Goal: Complete application form

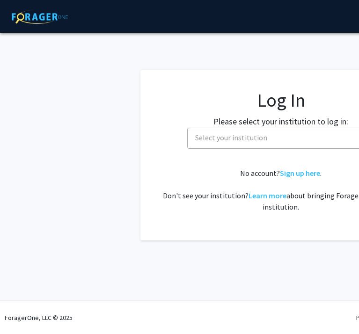
select select
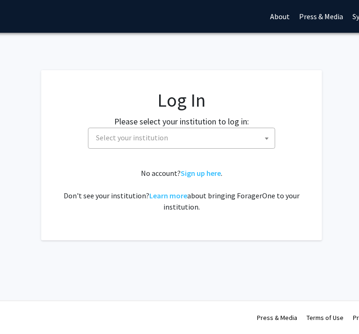
scroll to position [0, 105]
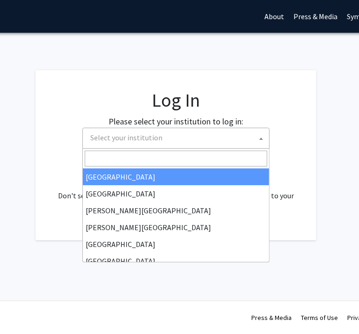
click at [196, 138] on span "Select your institution" at bounding box center [178, 137] width 182 height 19
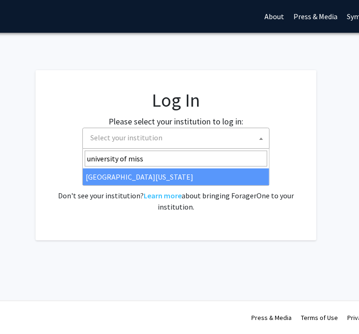
type input "university of miss"
select select "33"
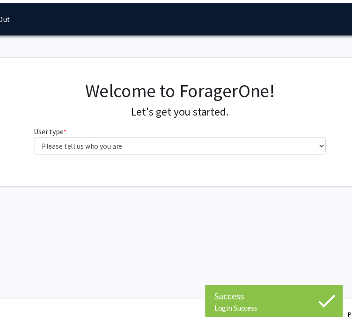
scroll to position [0, 102]
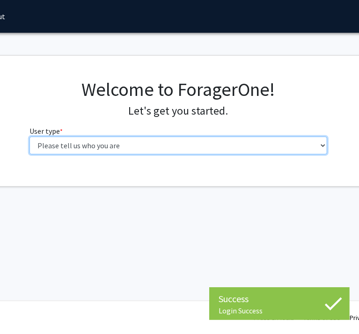
click at [204, 147] on select "Please tell us who you are Undergraduate Student Master's Student Doctoral Cand…" at bounding box center [178, 146] width 298 height 18
select select "1: undergrad"
click at [29, 137] on select "Please tell us who you are Undergraduate Student Master's Student Doctoral Cand…" at bounding box center [178, 146] width 298 height 18
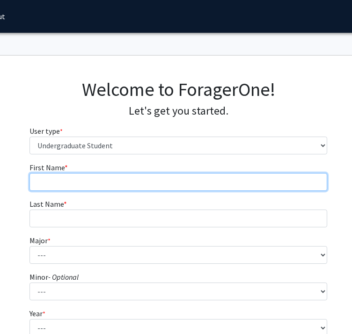
click at [143, 182] on input "First Name * required" at bounding box center [178, 182] width 298 height 18
type input "[PERSON_NAME]"
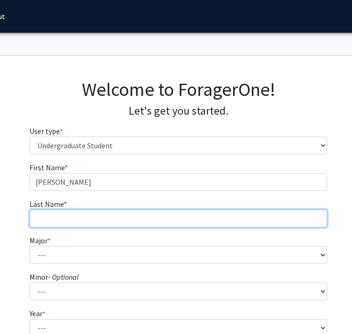
type input "[PERSON_NAME]"
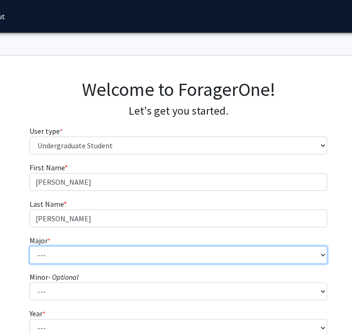
click at [173, 254] on select "--- Agribusiness Management Agricultural Education Agricultural Education: Comm…" at bounding box center [178, 255] width 298 height 18
select select "58: 2550"
click at [29, 246] on select "--- Agribusiness Management Agricultural Education Agricultural Education: Comm…" at bounding box center [178, 255] width 298 height 18
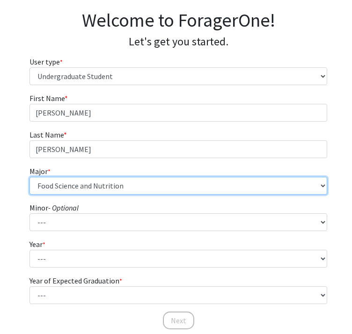
scroll to position [74, 102]
